Goal: Task Accomplishment & Management: Manage account settings

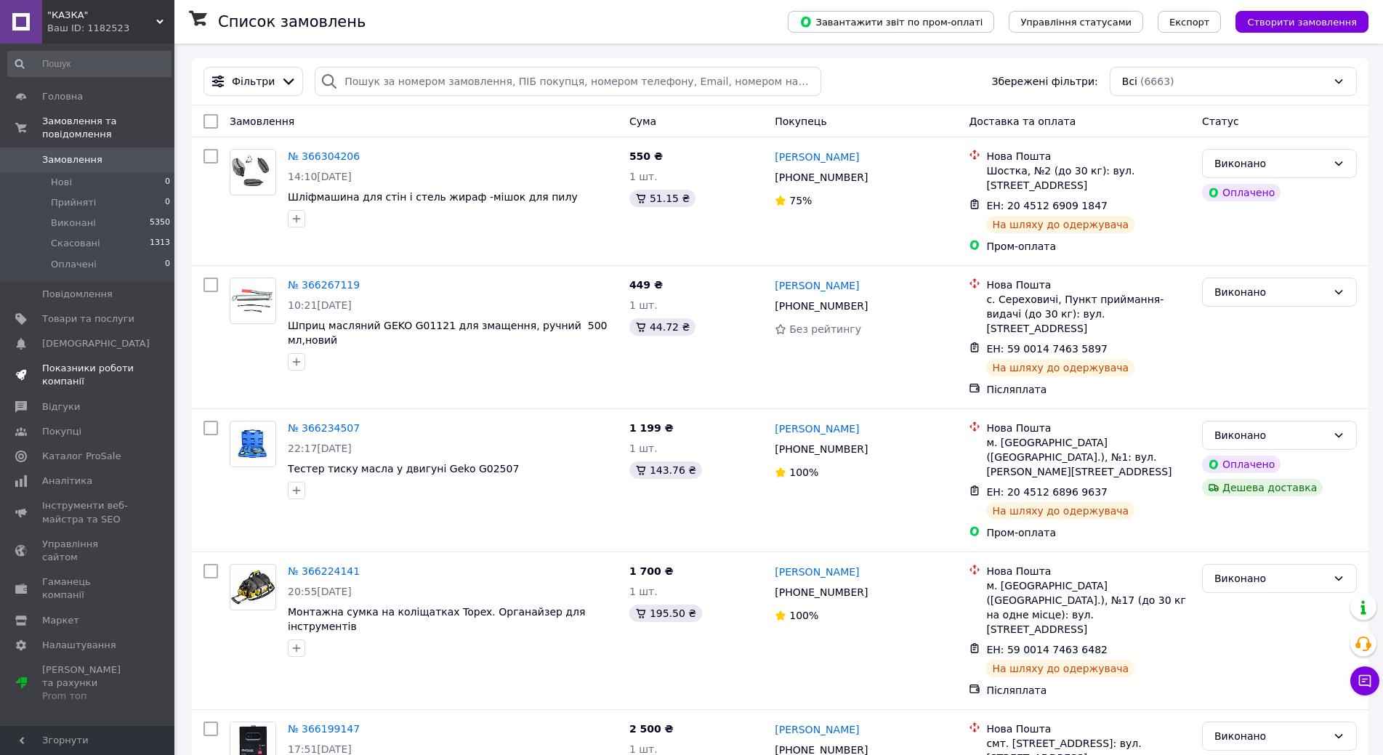
click at [82, 362] on span "Показники роботи компанії" at bounding box center [88, 375] width 92 height 26
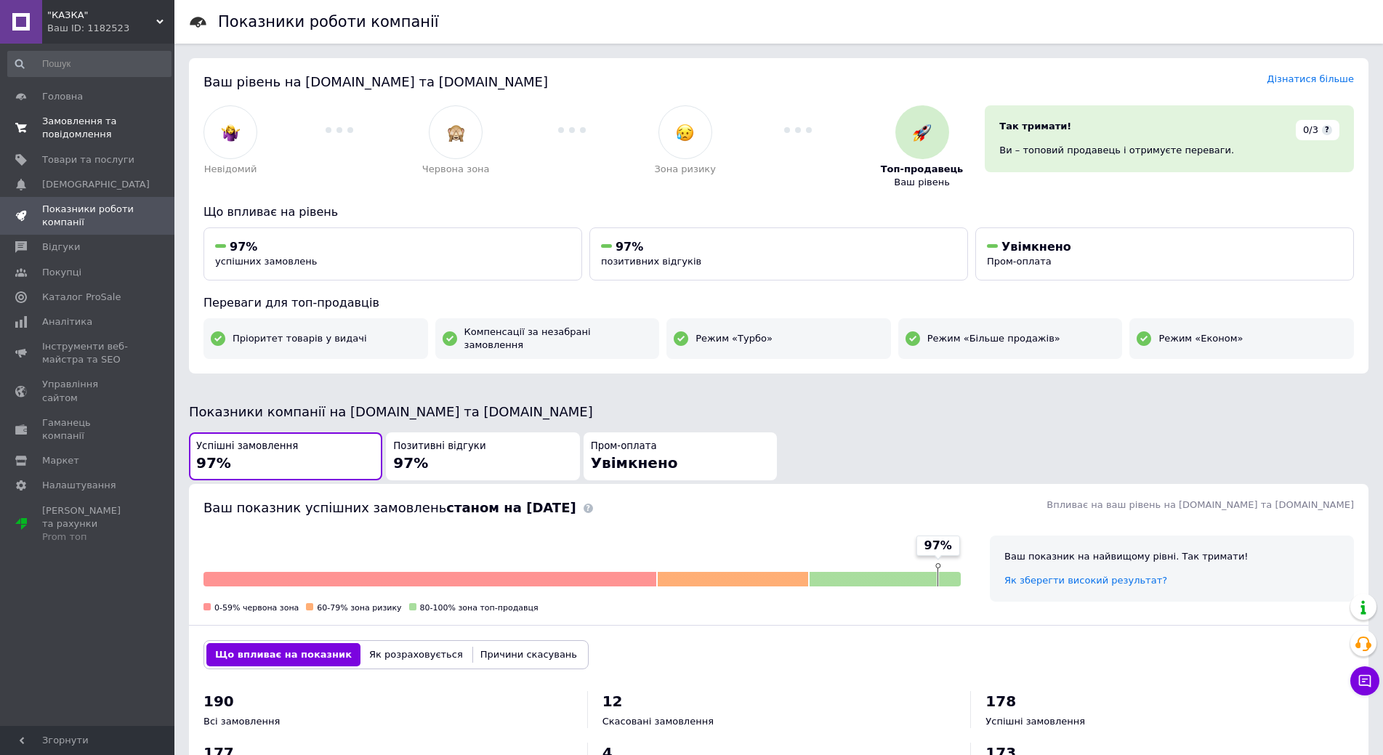
click at [60, 121] on span "Замовлення та повідомлення" at bounding box center [88, 128] width 92 height 26
